Goal: Task Accomplishment & Management: Use online tool/utility

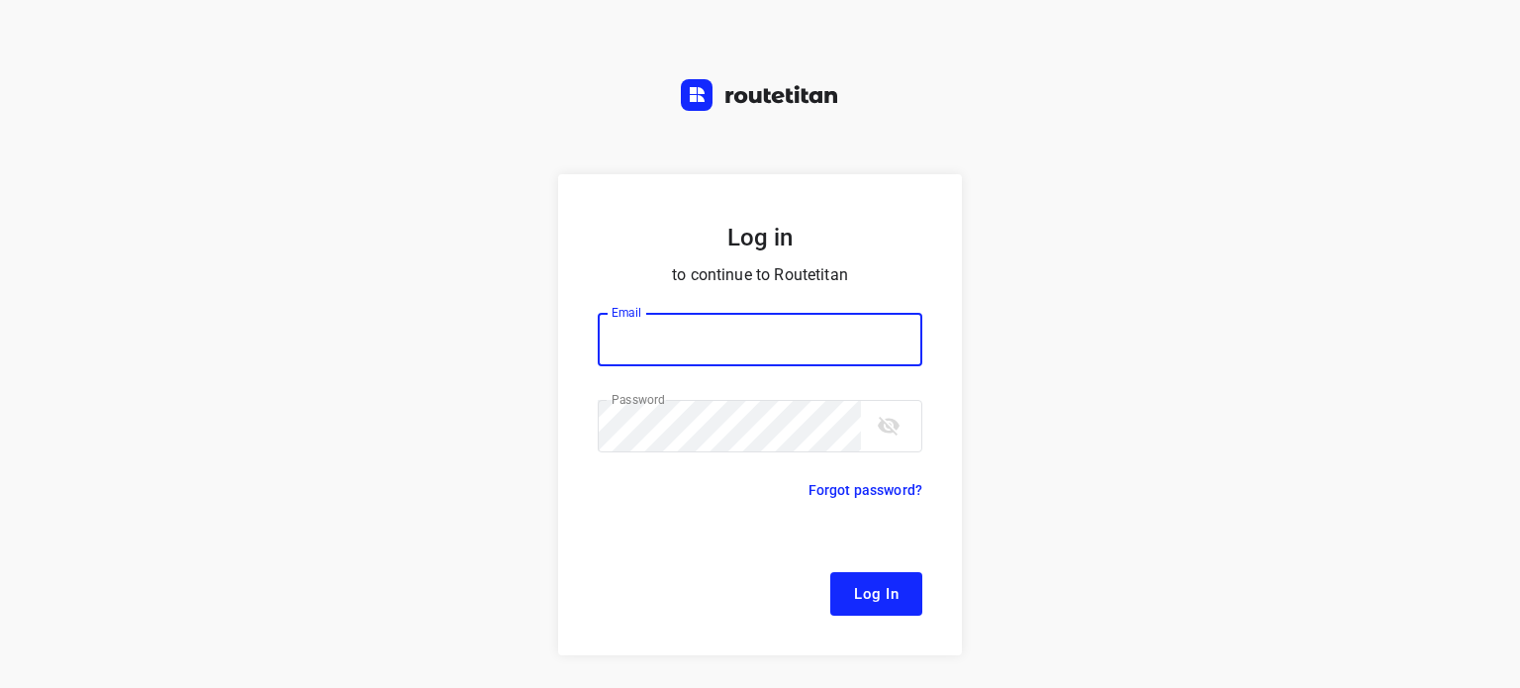
type input "[EMAIL_ADDRESS][DOMAIN_NAME]"
click at [879, 583] on span "Log In" at bounding box center [876, 594] width 45 height 26
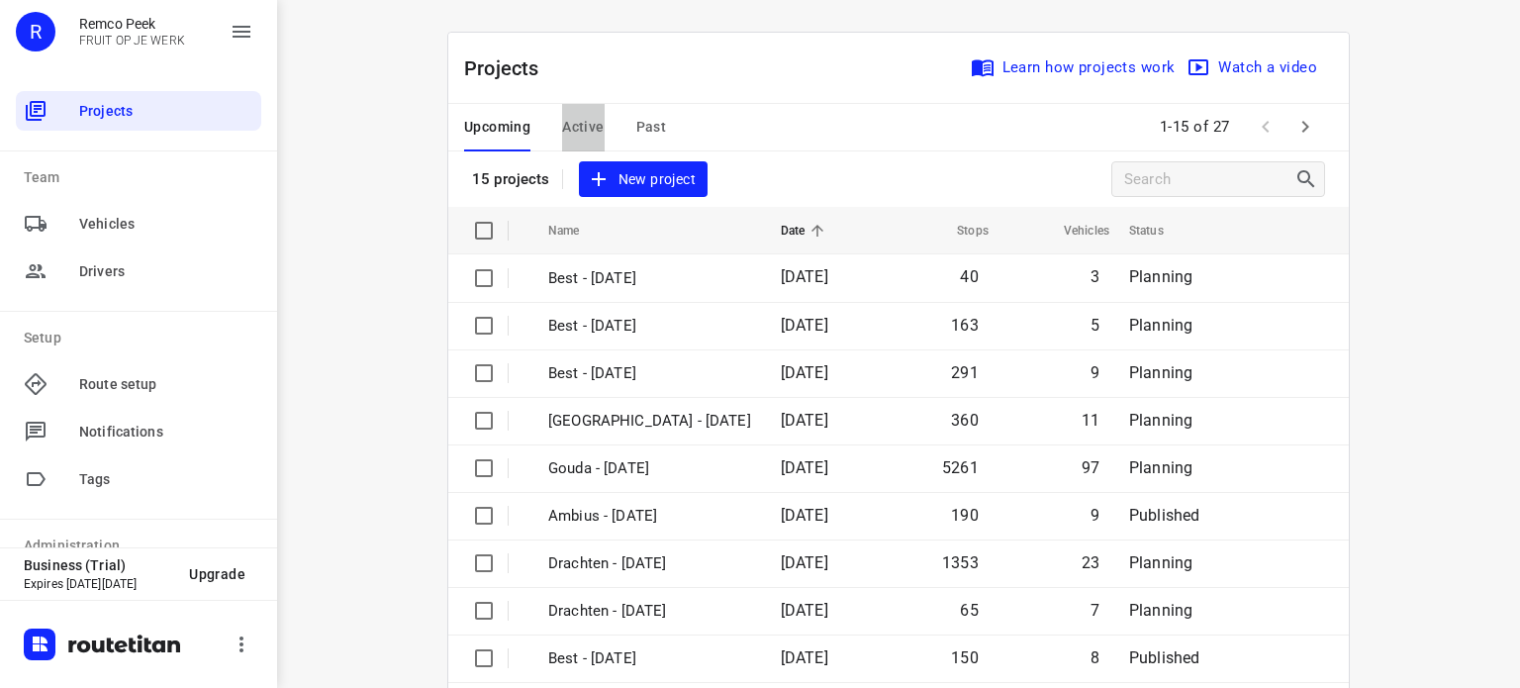
click at [586, 119] on span "Active" at bounding box center [583, 127] width 42 height 25
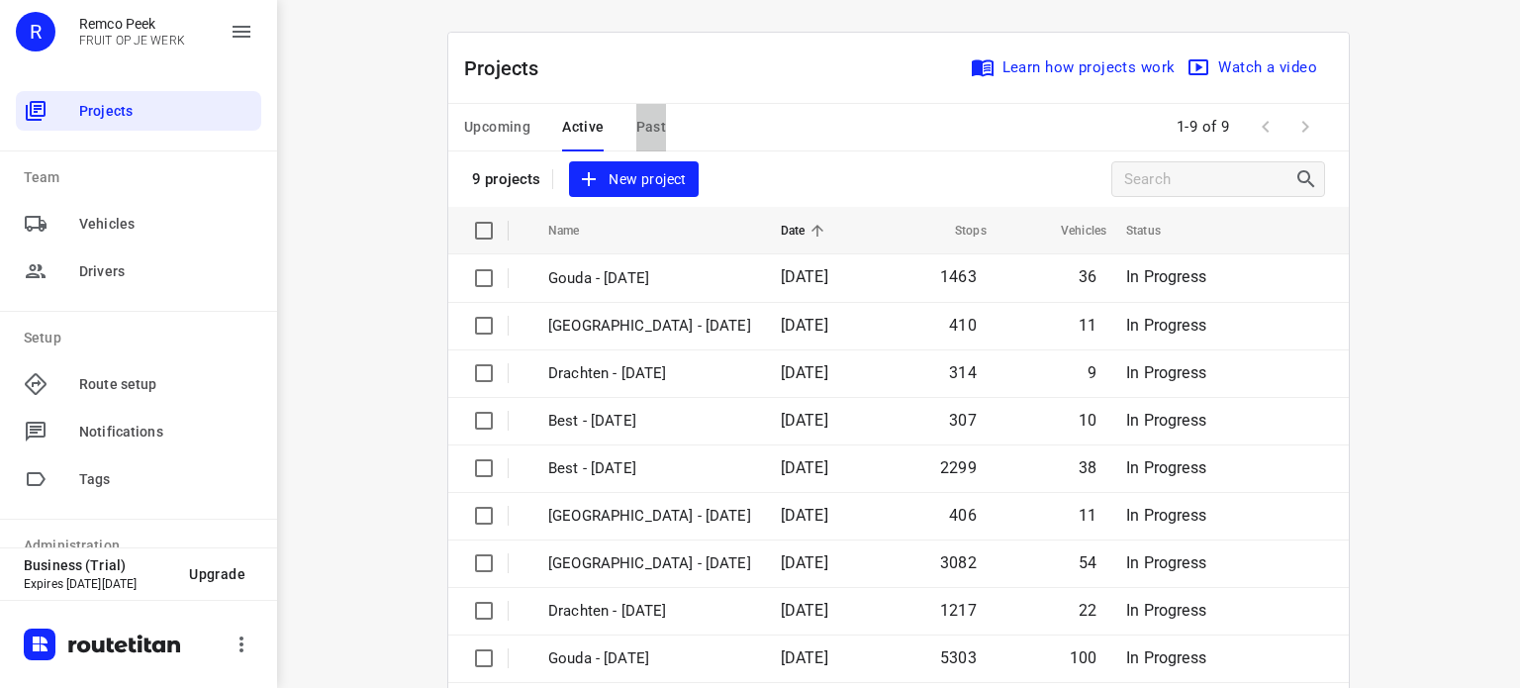
click at [637, 115] on span "Past" at bounding box center [652, 127] width 31 height 25
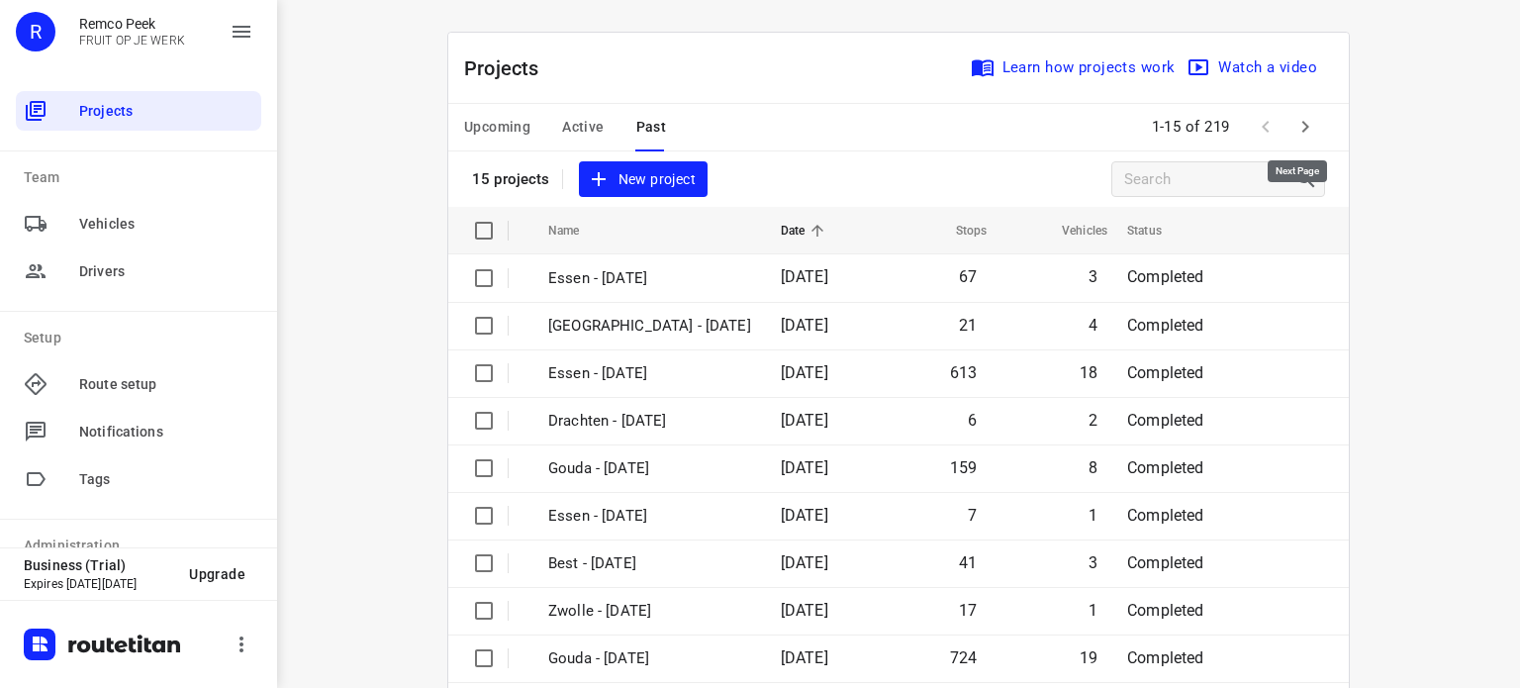
click at [1294, 124] on icon "button" at bounding box center [1306, 127] width 24 height 24
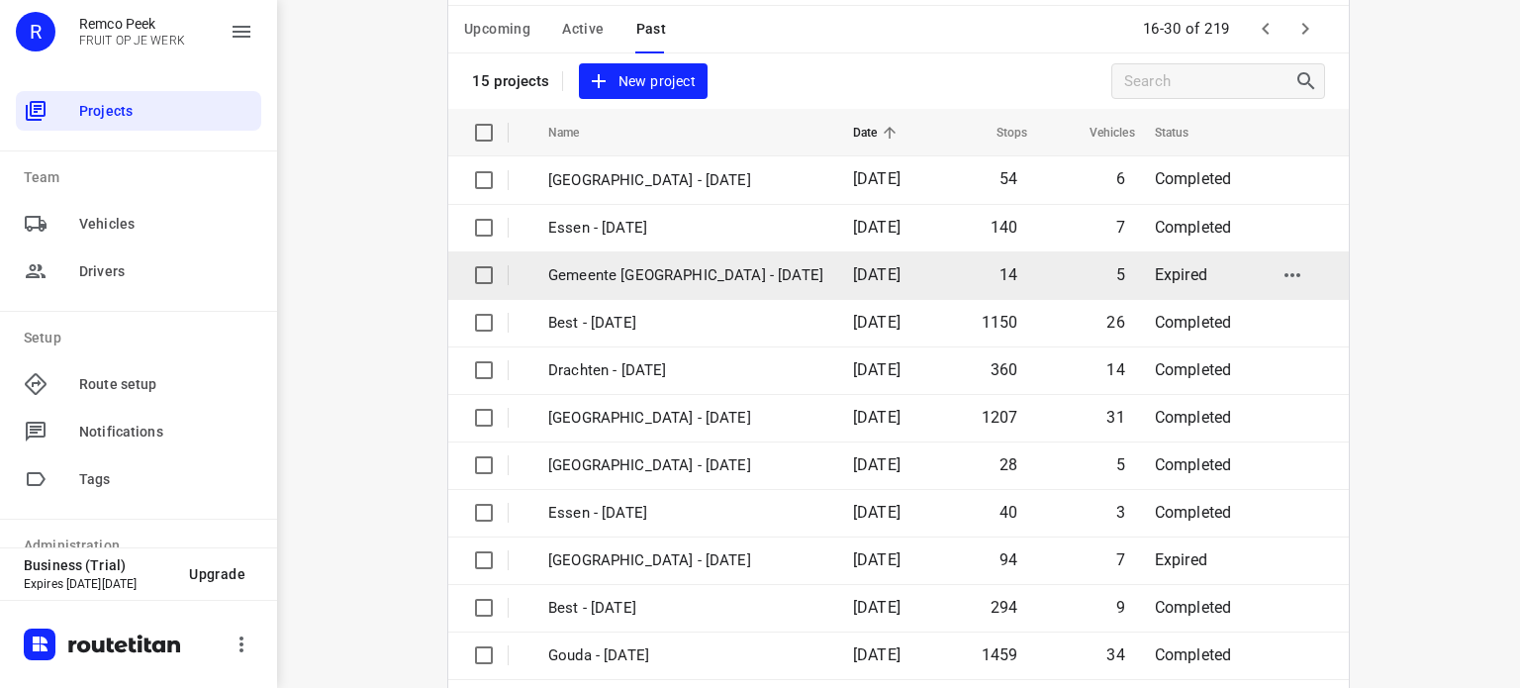
scroll to position [312, 0]
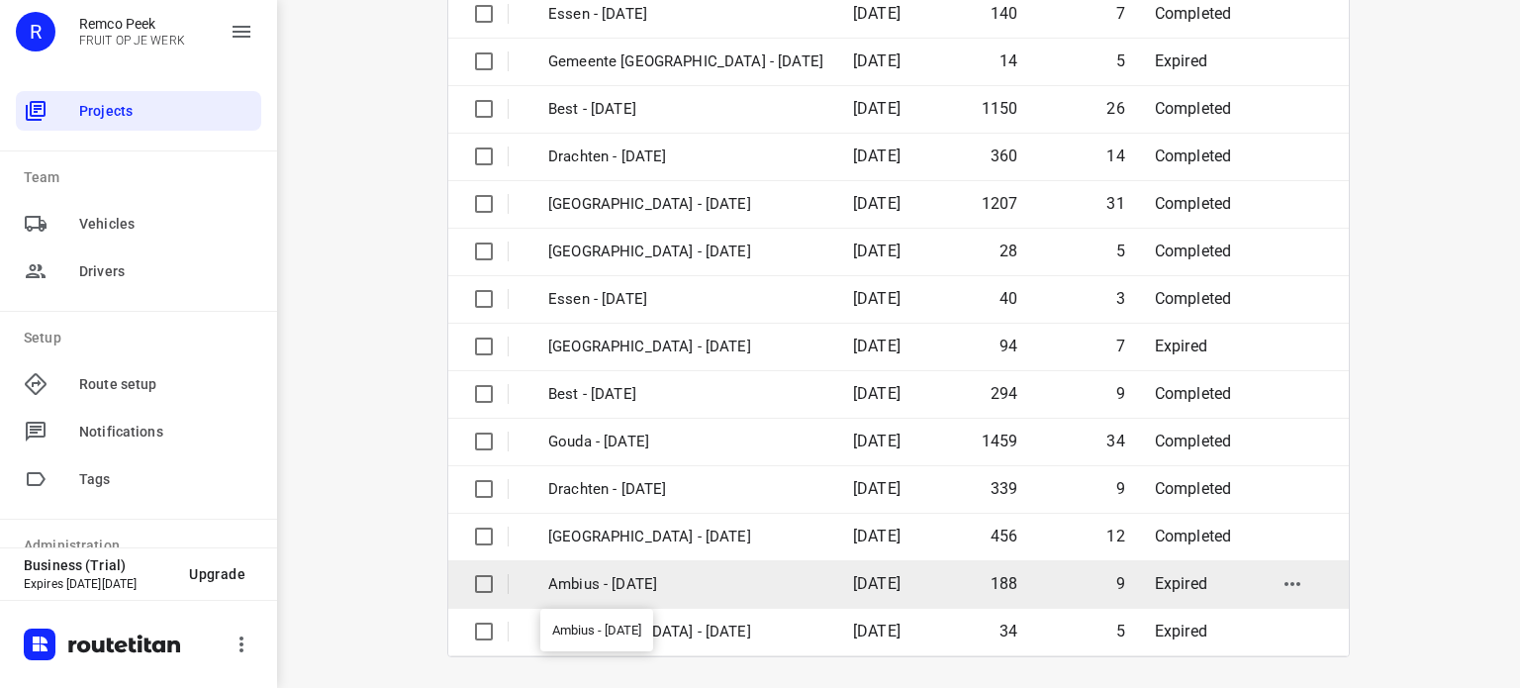
click at [595, 573] on p "Ambius - [DATE]" at bounding box center [685, 584] width 275 height 23
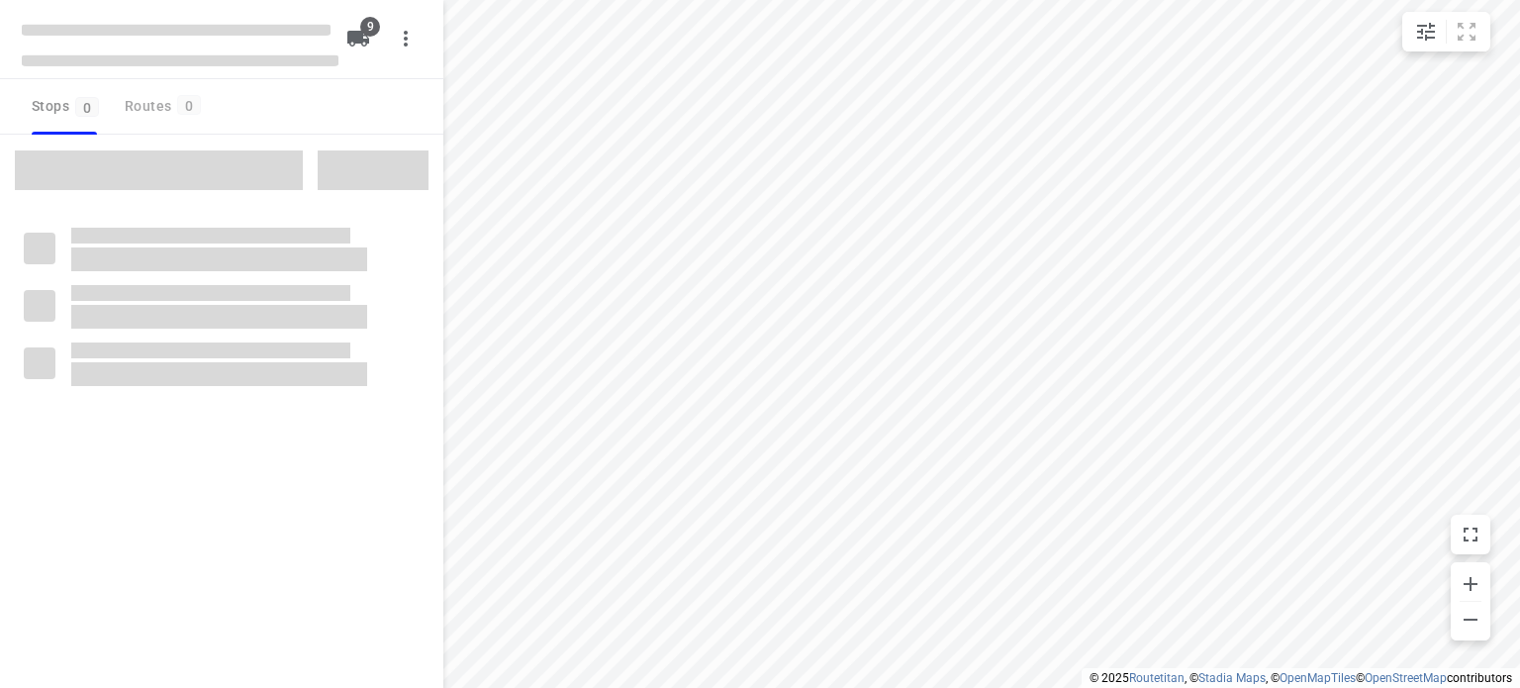
checkbox input "true"
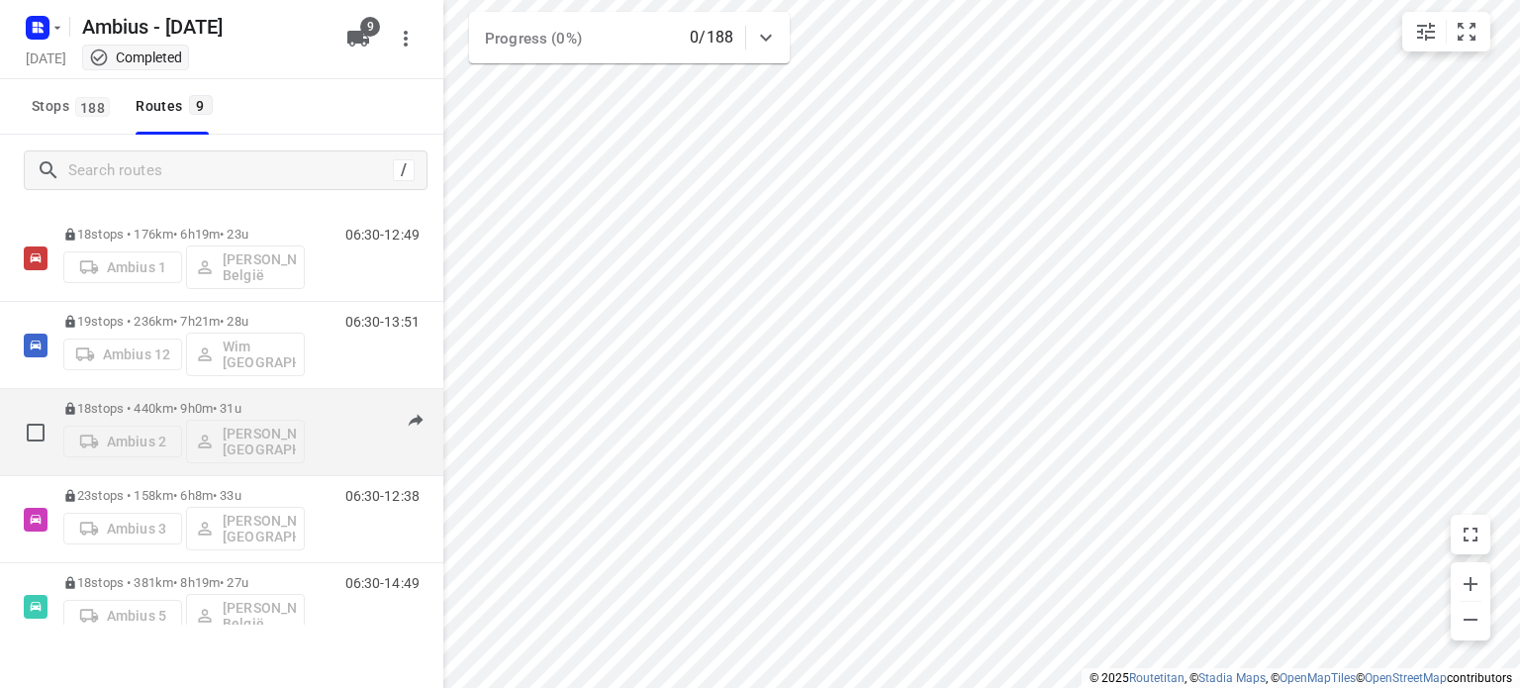
scroll to position [53, 0]
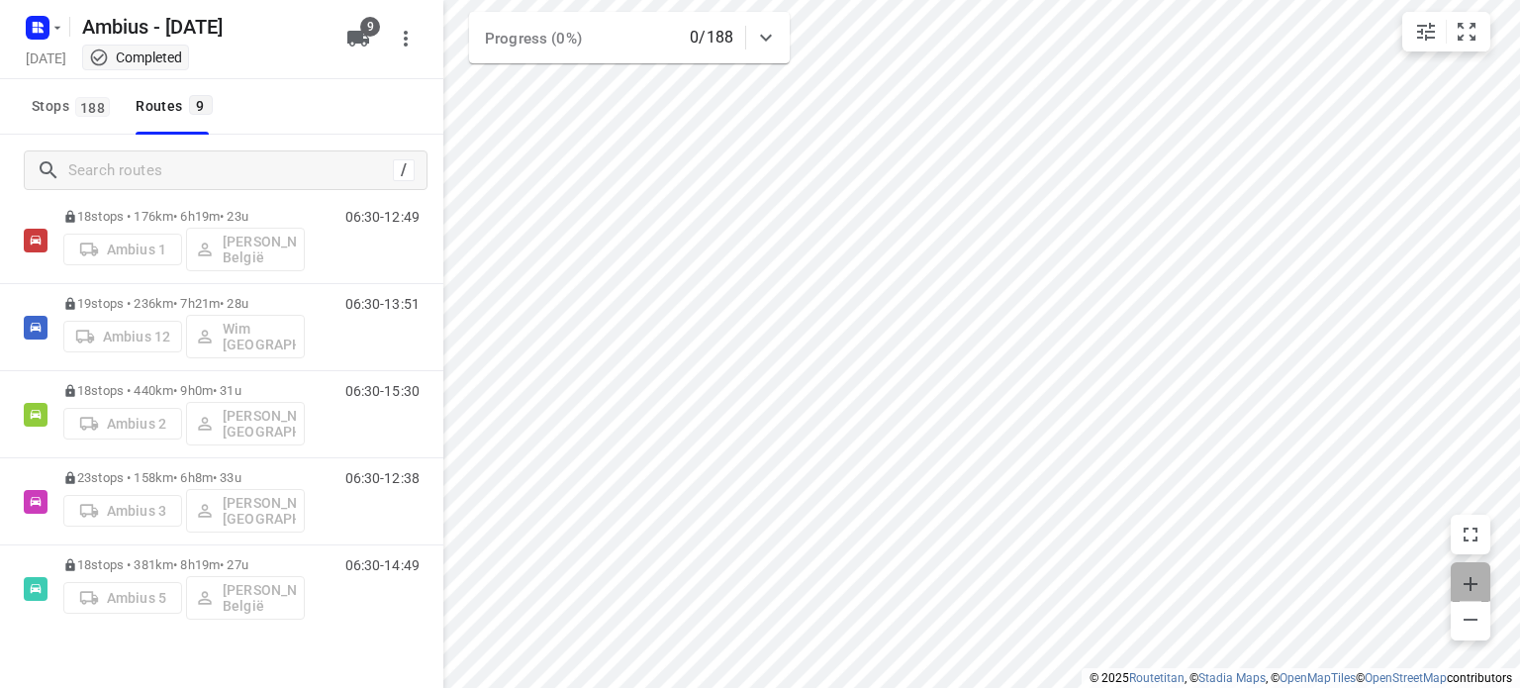
click at [1476, 589] on icon "button" at bounding box center [1471, 584] width 24 height 24
click at [40, 62] on div "[DATE] Completed" at bounding box center [180, 60] width 317 height 27
click at [51, 30] on icon "button" at bounding box center [57, 28] width 16 height 16
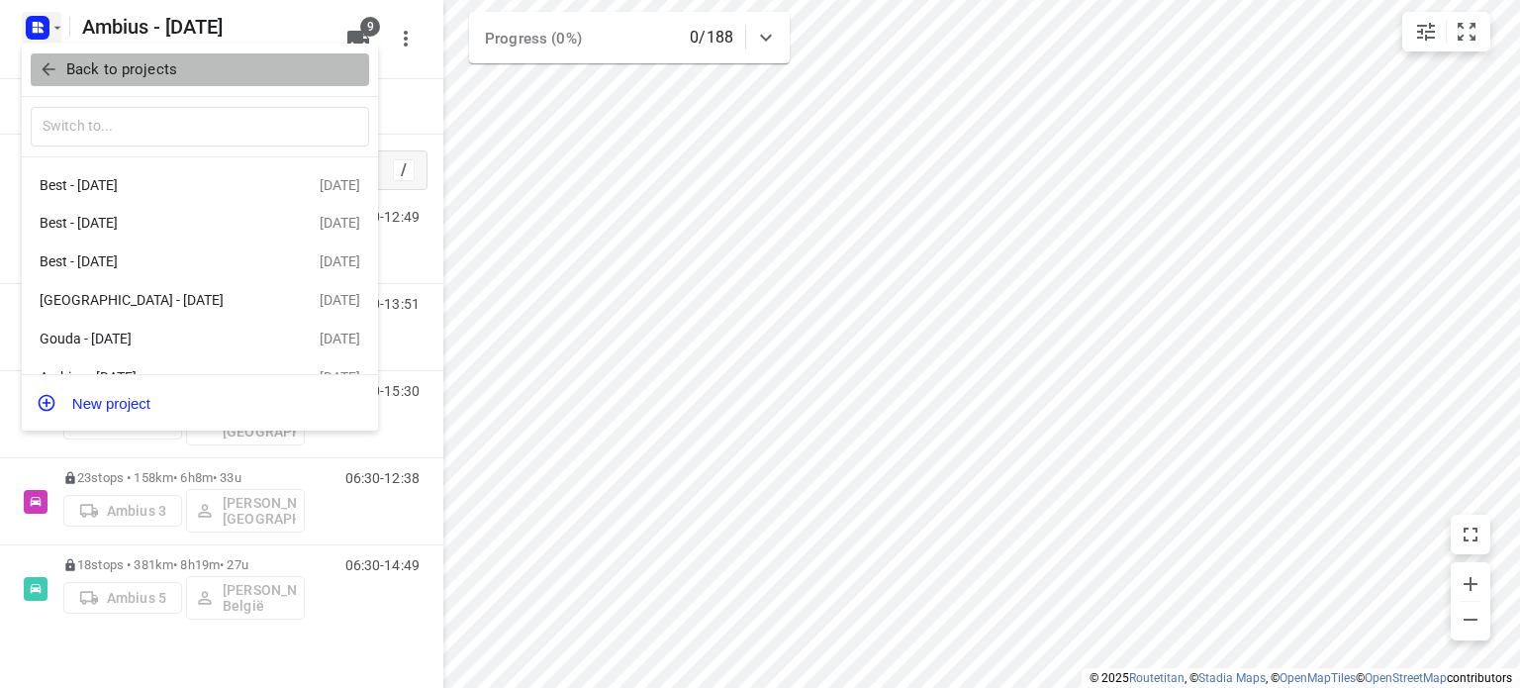
click at [54, 61] on icon "button" at bounding box center [49, 69] width 20 height 20
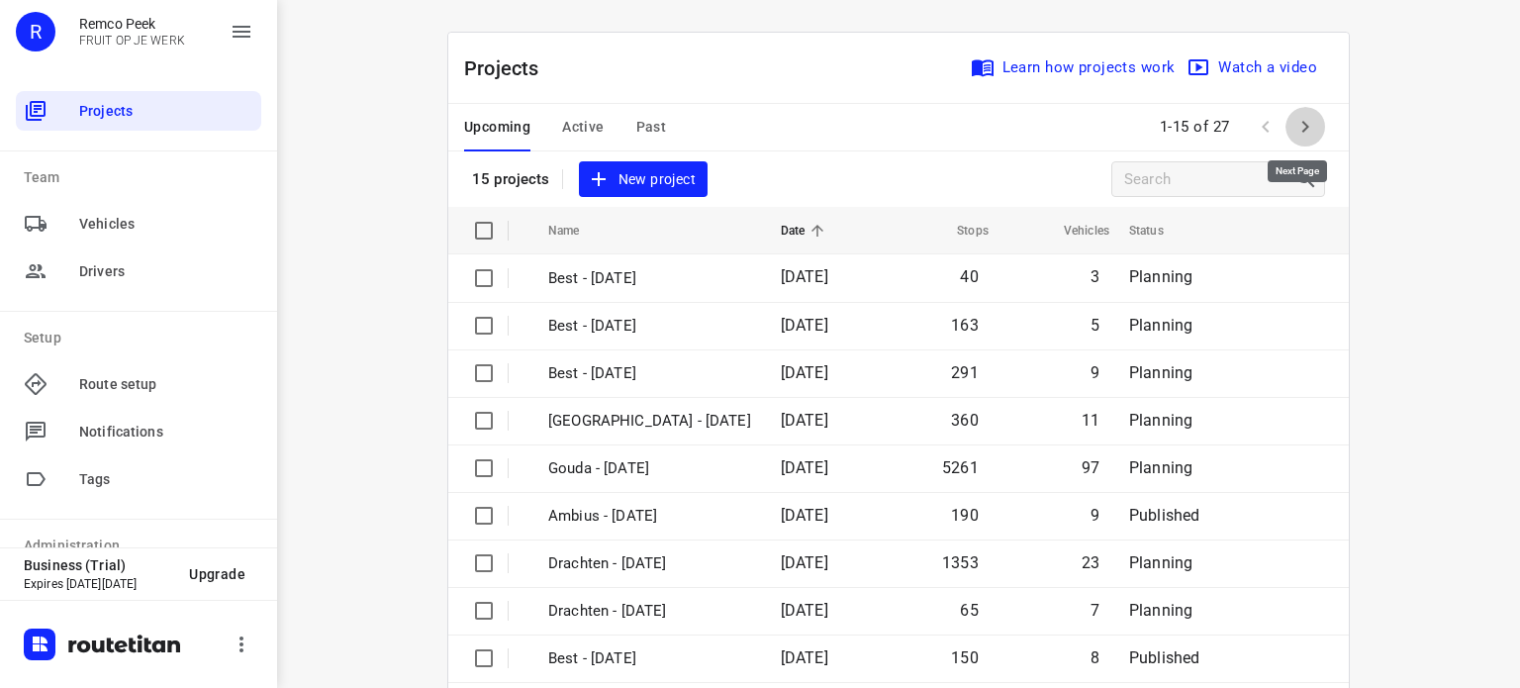
click at [1305, 121] on icon "button" at bounding box center [1306, 127] width 24 height 24
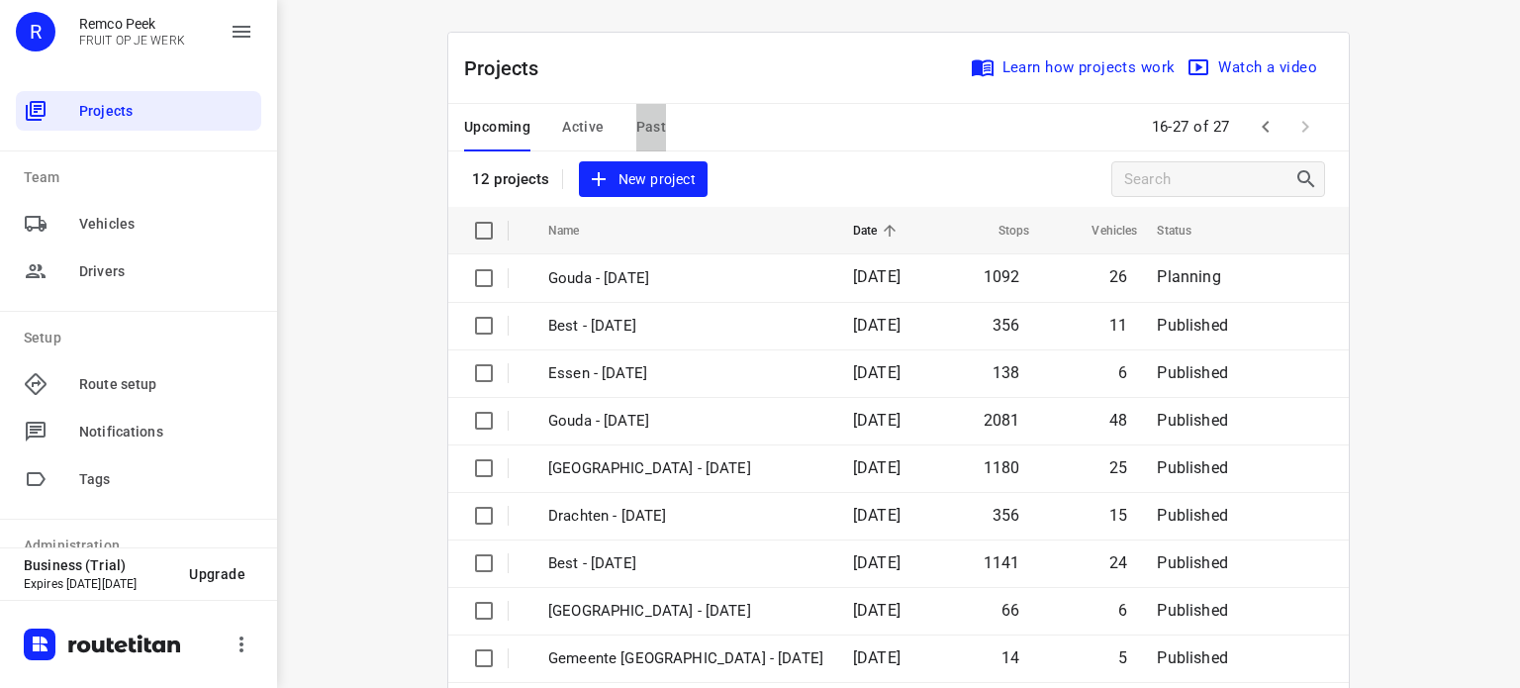
click at [637, 129] on span "Past" at bounding box center [652, 127] width 31 height 25
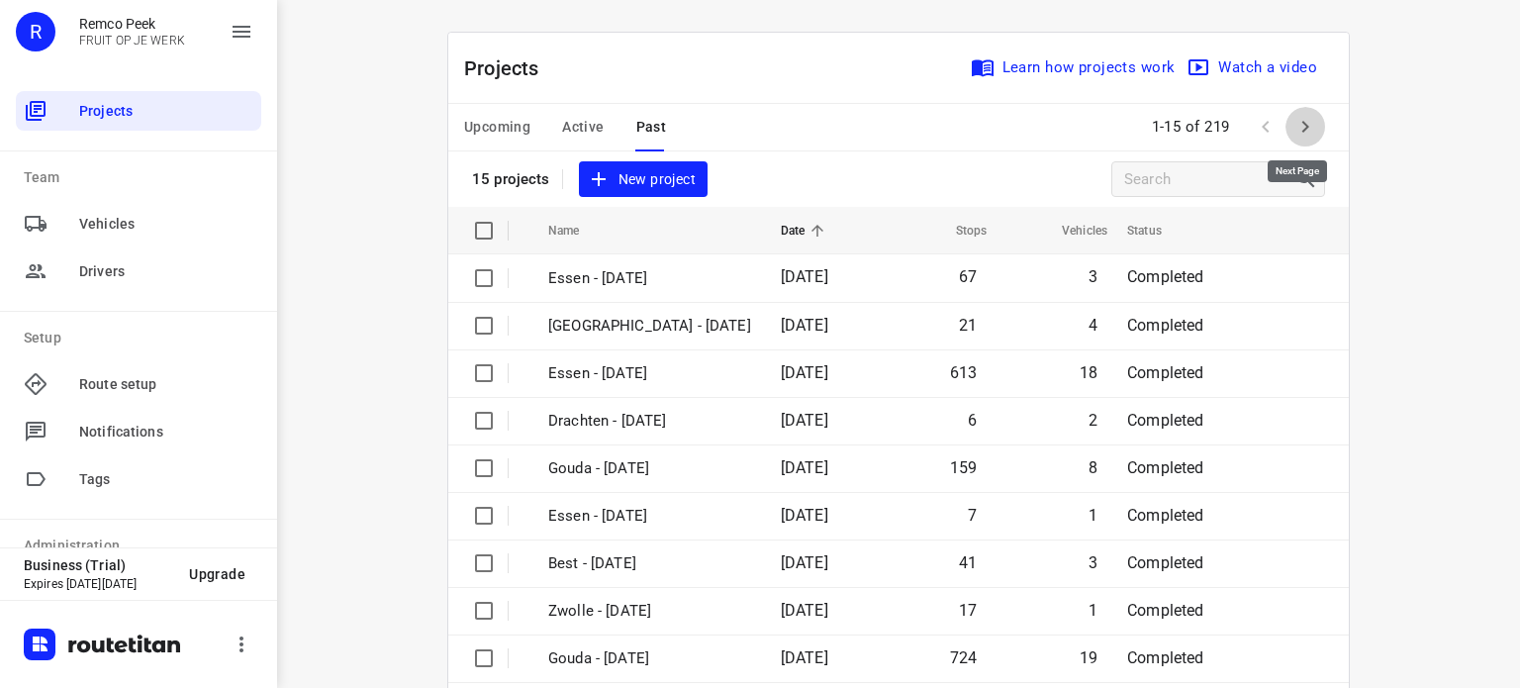
click at [1295, 126] on icon "button" at bounding box center [1306, 127] width 24 height 24
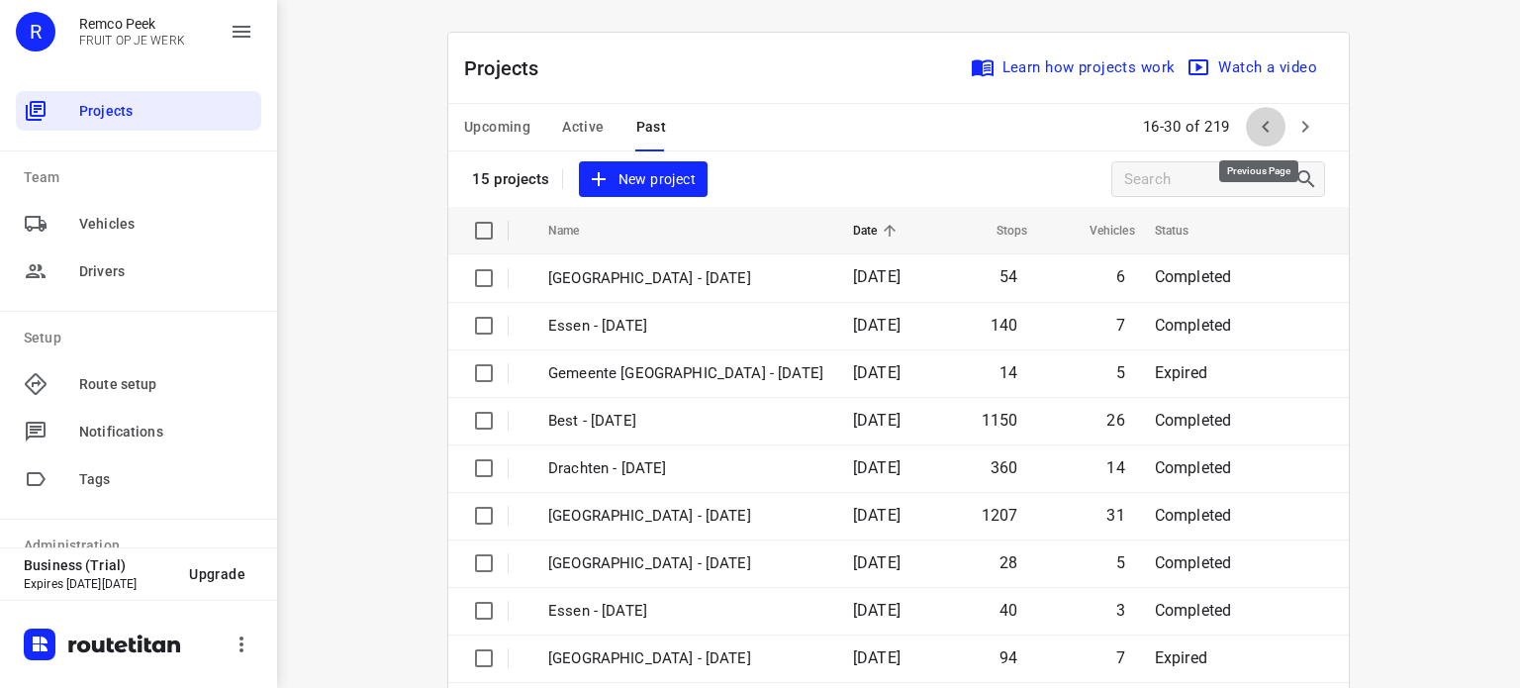
click at [1254, 124] on icon "button" at bounding box center [1266, 127] width 24 height 24
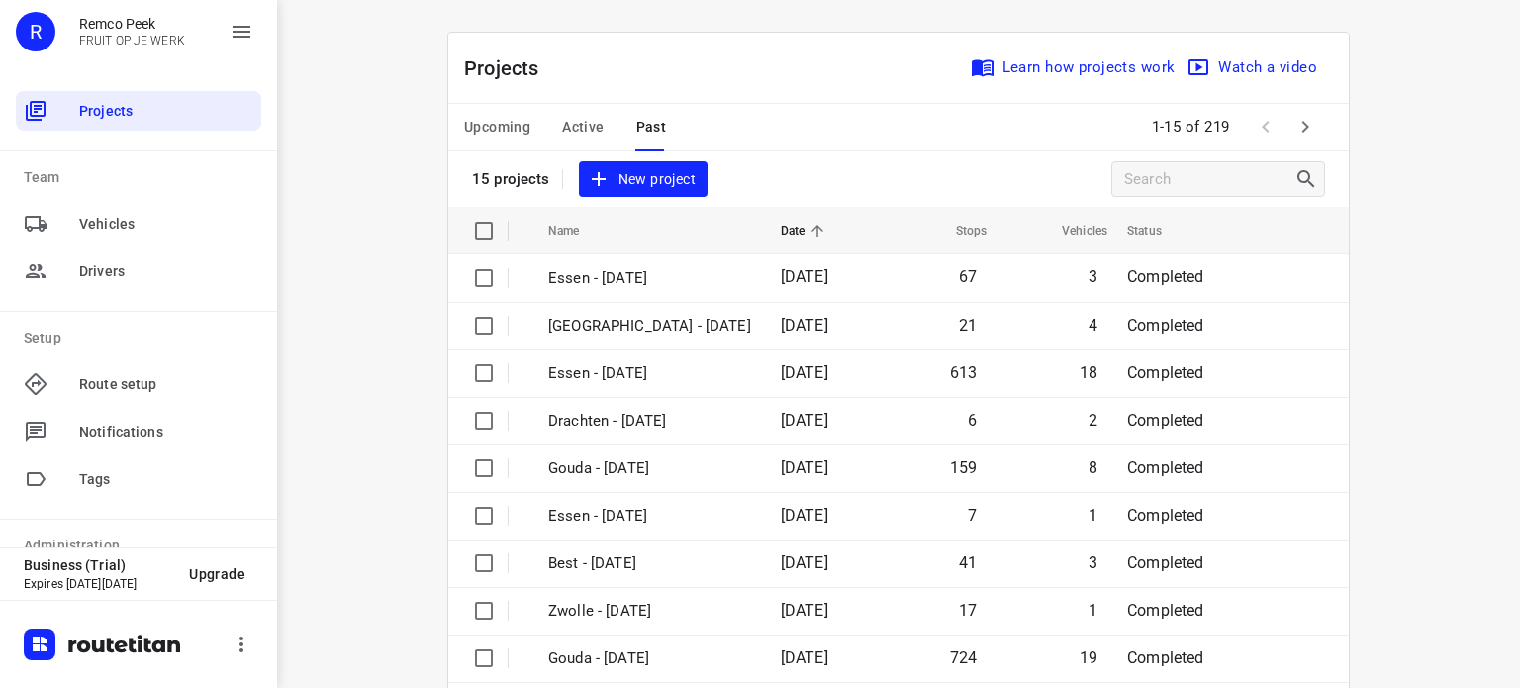
click at [823, 236] on icon at bounding box center [818, 231] width 18 height 18
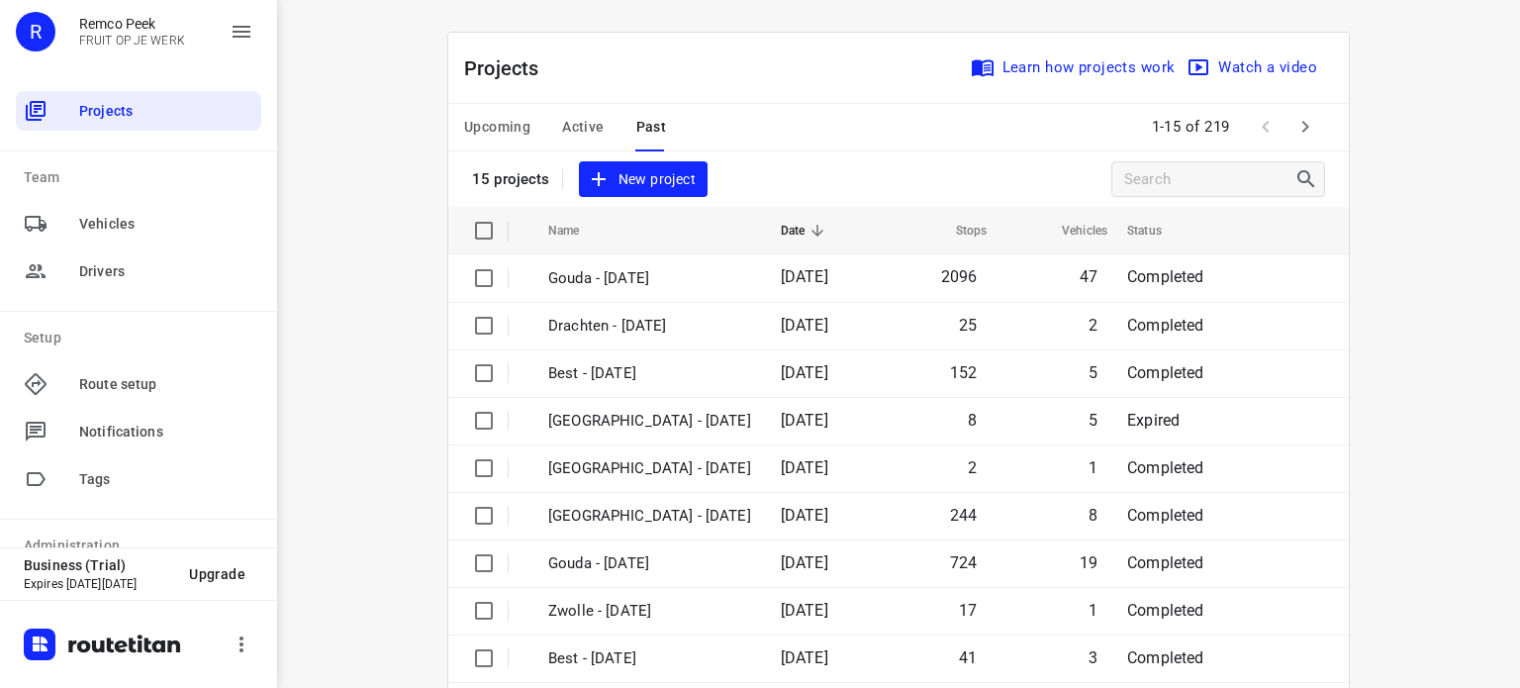
click at [827, 236] on icon at bounding box center [818, 231] width 18 height 18
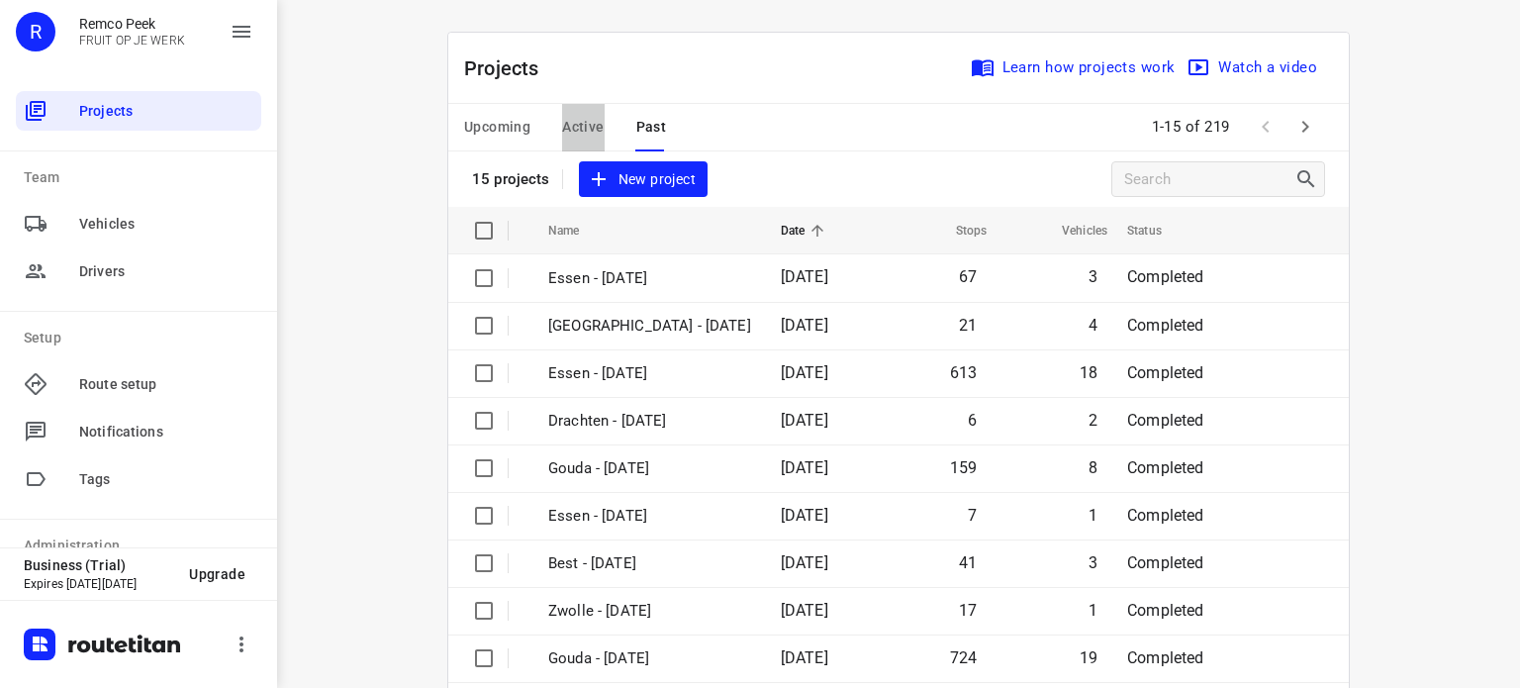
click at [580, 128] on span "Active" at bounding box center [583, 127] width 42 height 25
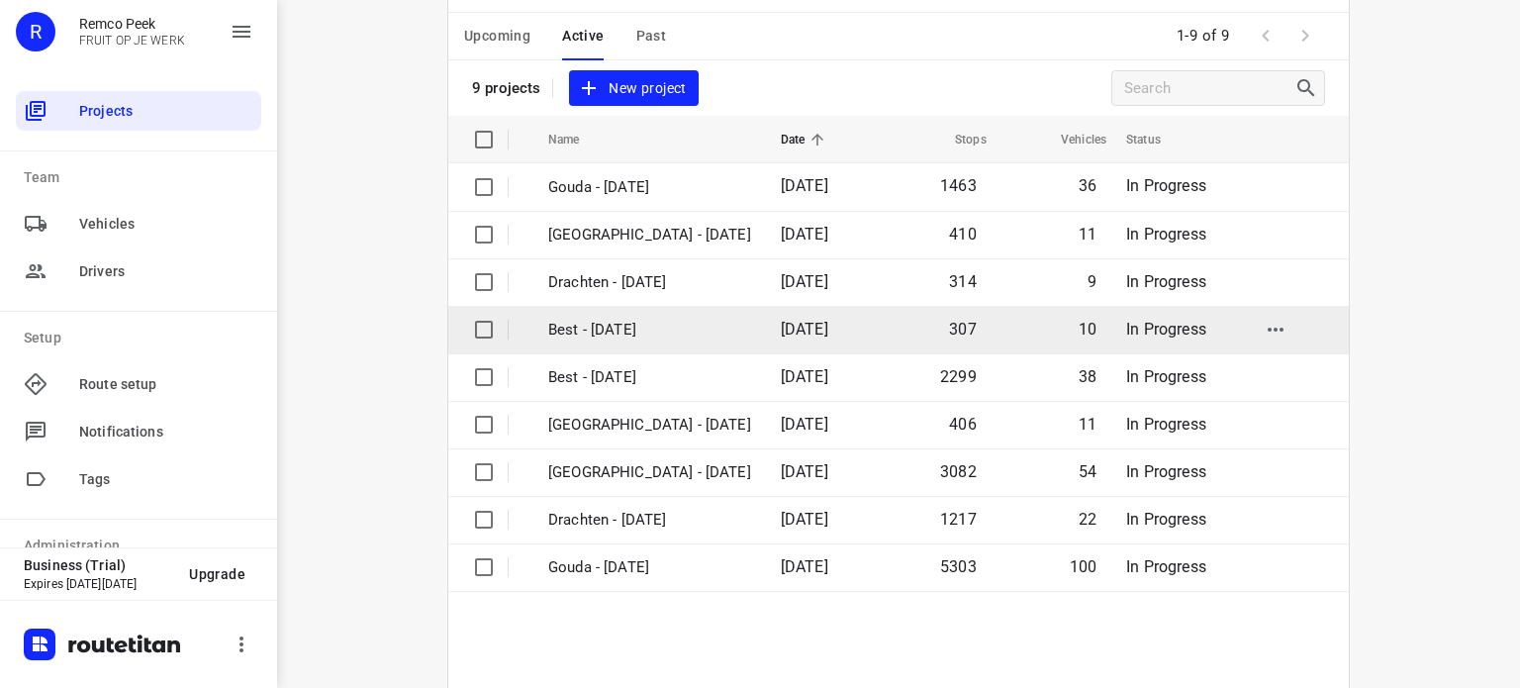
scroll to position [91, 0]
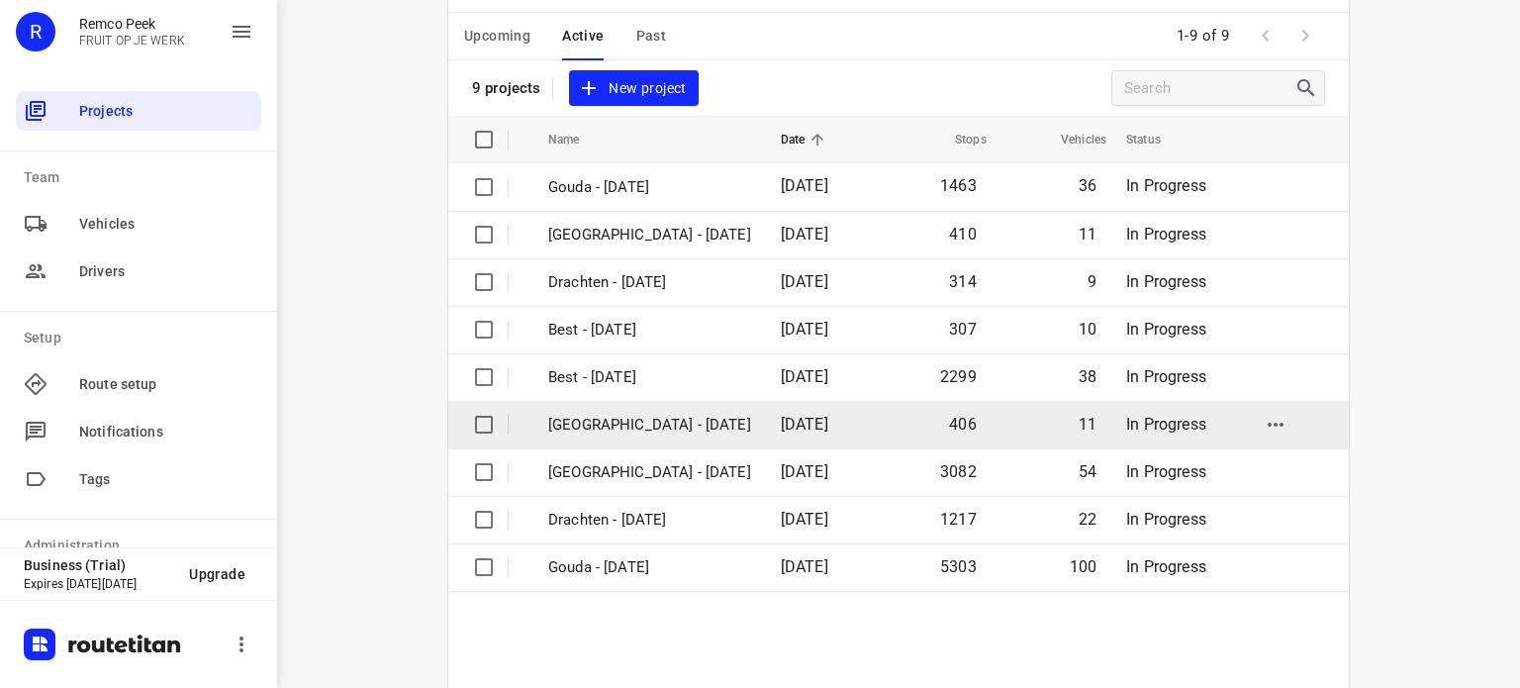
click at [598, 423] on p "[GEOGRAPHIC_DATA] - [DATE]" at bounding box center [649, 425] width 203 height 23
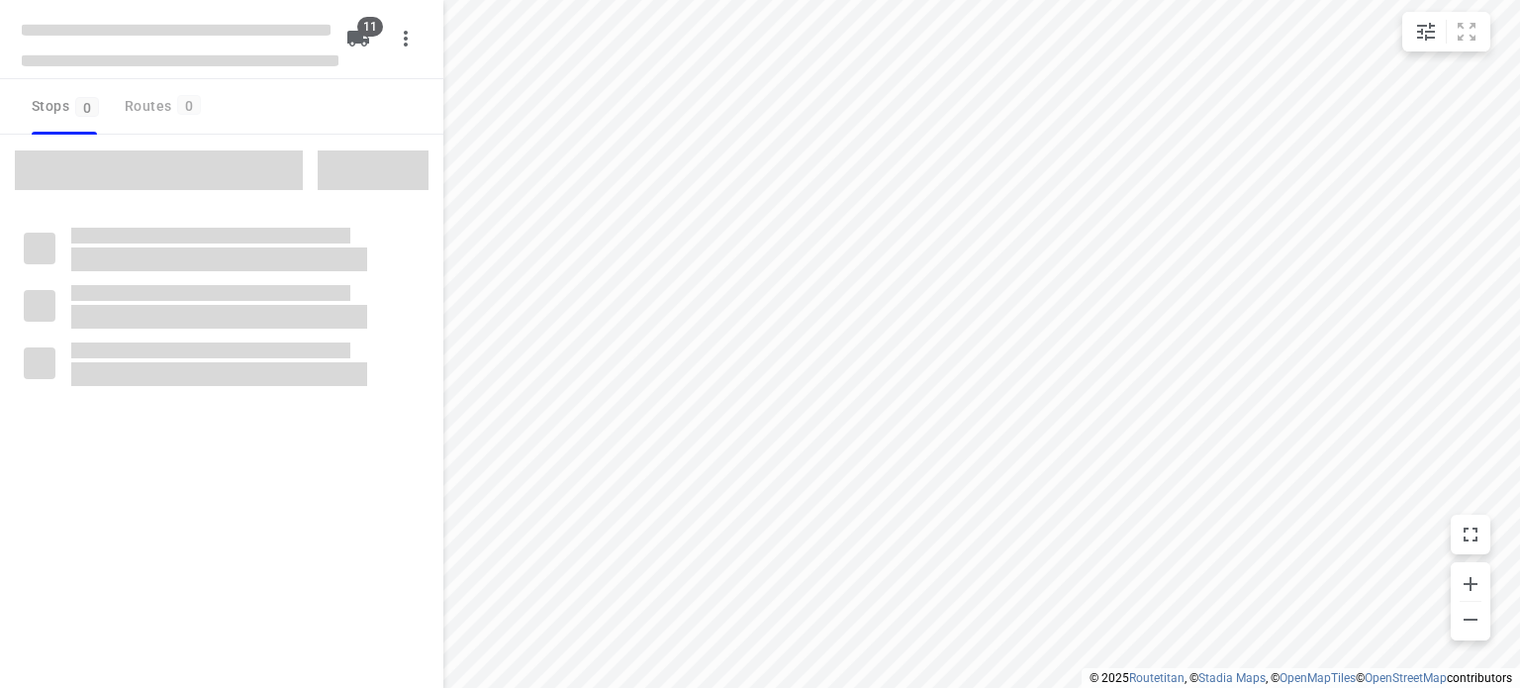
checkbox input "true"
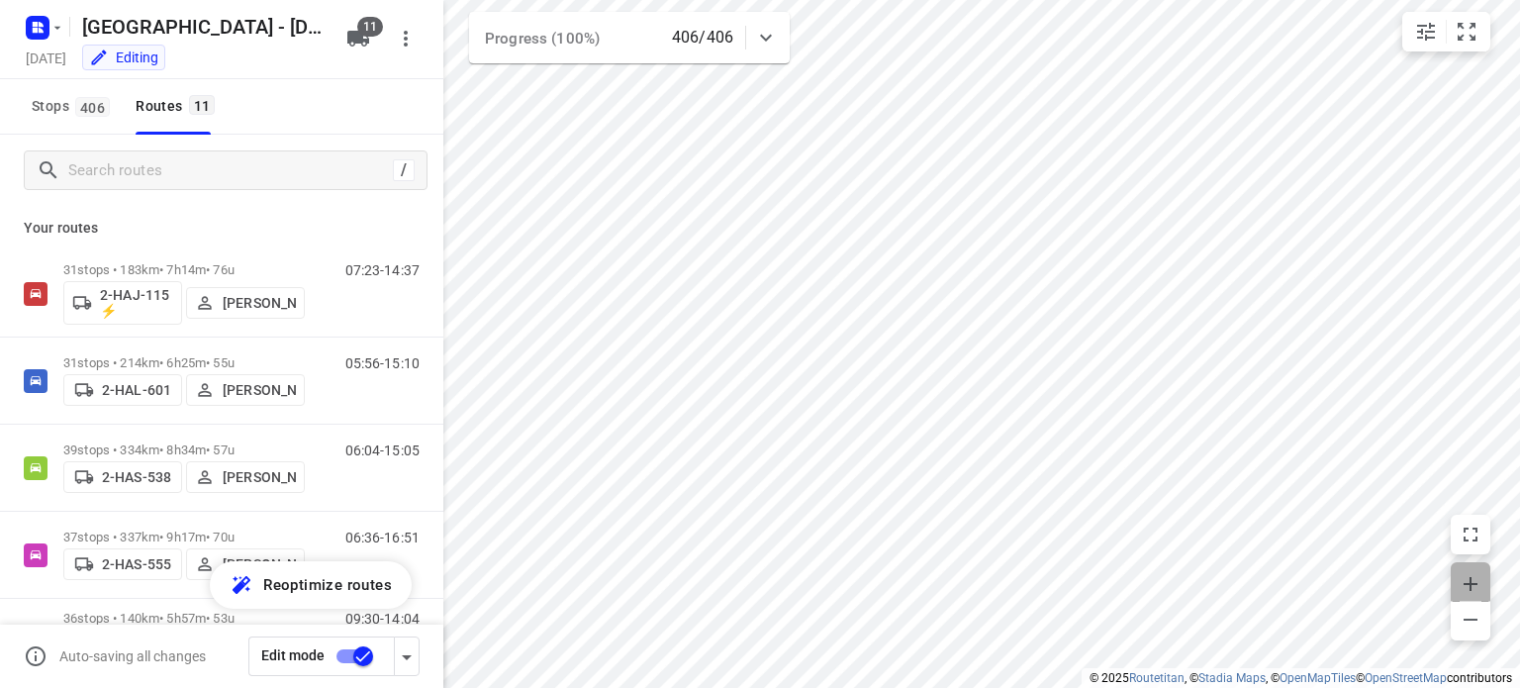
click at [1469, 591] on icon "button" at bounding box center [1471, 584] width 24 height 24
click at [1467, 564] on button "button" at bounding box center [1471, 581] width 40 height 39
click at [1473, 581] on icon "button" at bounding box center [1471, 584] width 24 height 24
click at [1468, 583] on icon "button" at bounding box center [1471, 584] width 14 height 14
click at [1469, 580] on icon "button" at bounding box center [1471, 584] width 24 height 24
